Goal: Information Seeking & Learning: Learn about a topic

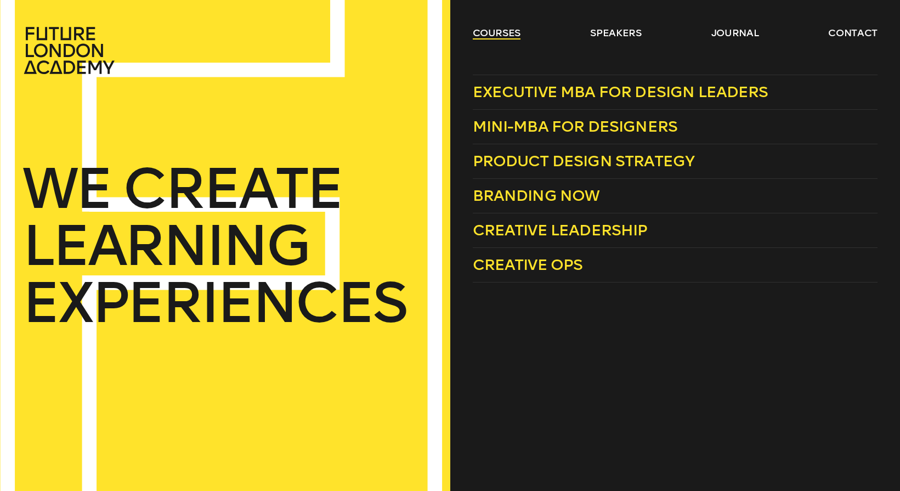
click at [504, 38] on link "courses" at bounding box center [497, 32] width 48 height 13
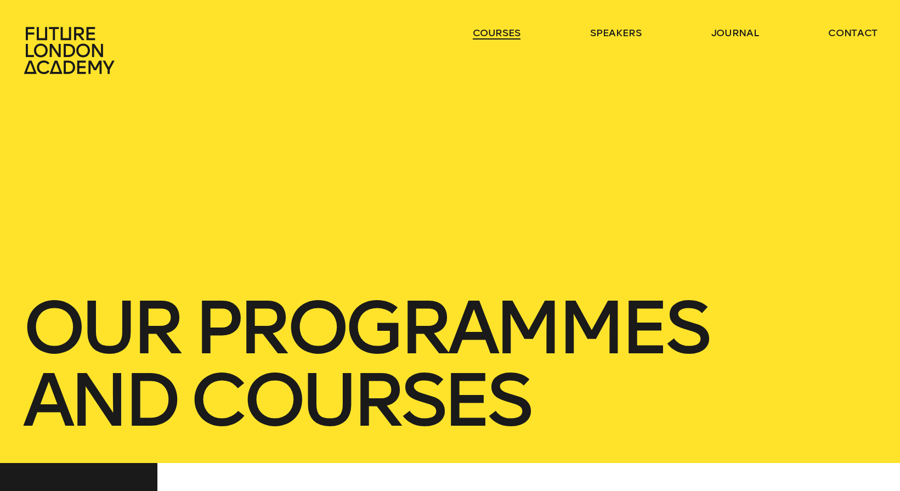
click at [504, 38] on link "courses" at bounding box center [497, 32] width 48 height 13
click at [507, 31] on link "courses" at bounding box center [497, 32] width 48 height 13
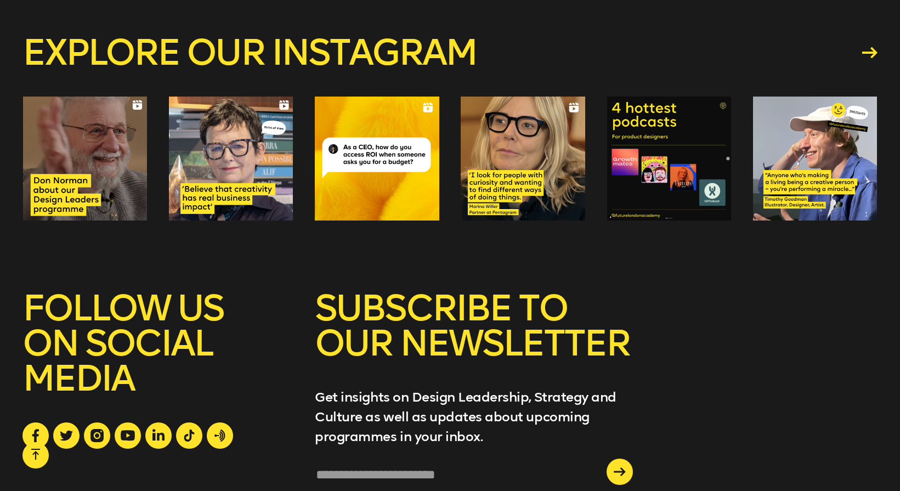
scroll to position [4017, 0]
